Goal: Complete application form: Complete application form

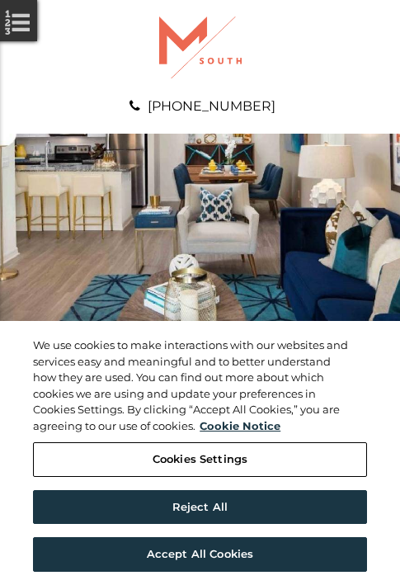
scroll to position [844, 0]
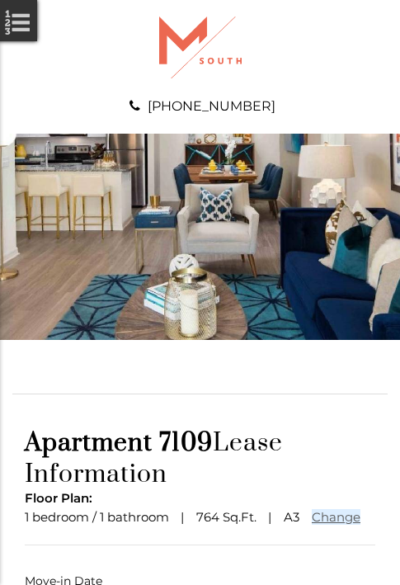
scroll to position [122, 0]
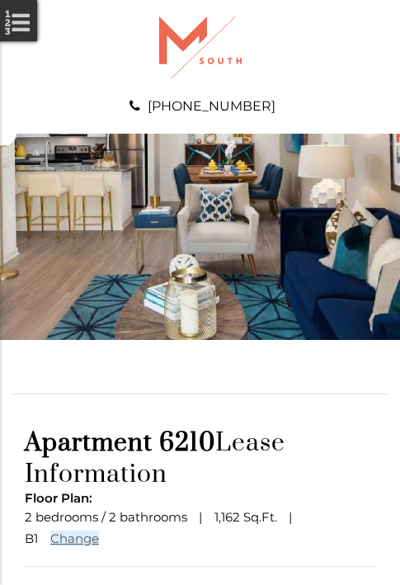
scroll to position [144, 0]
